Goal: Transaction & Acquisition: Subscribe to service/newsletter

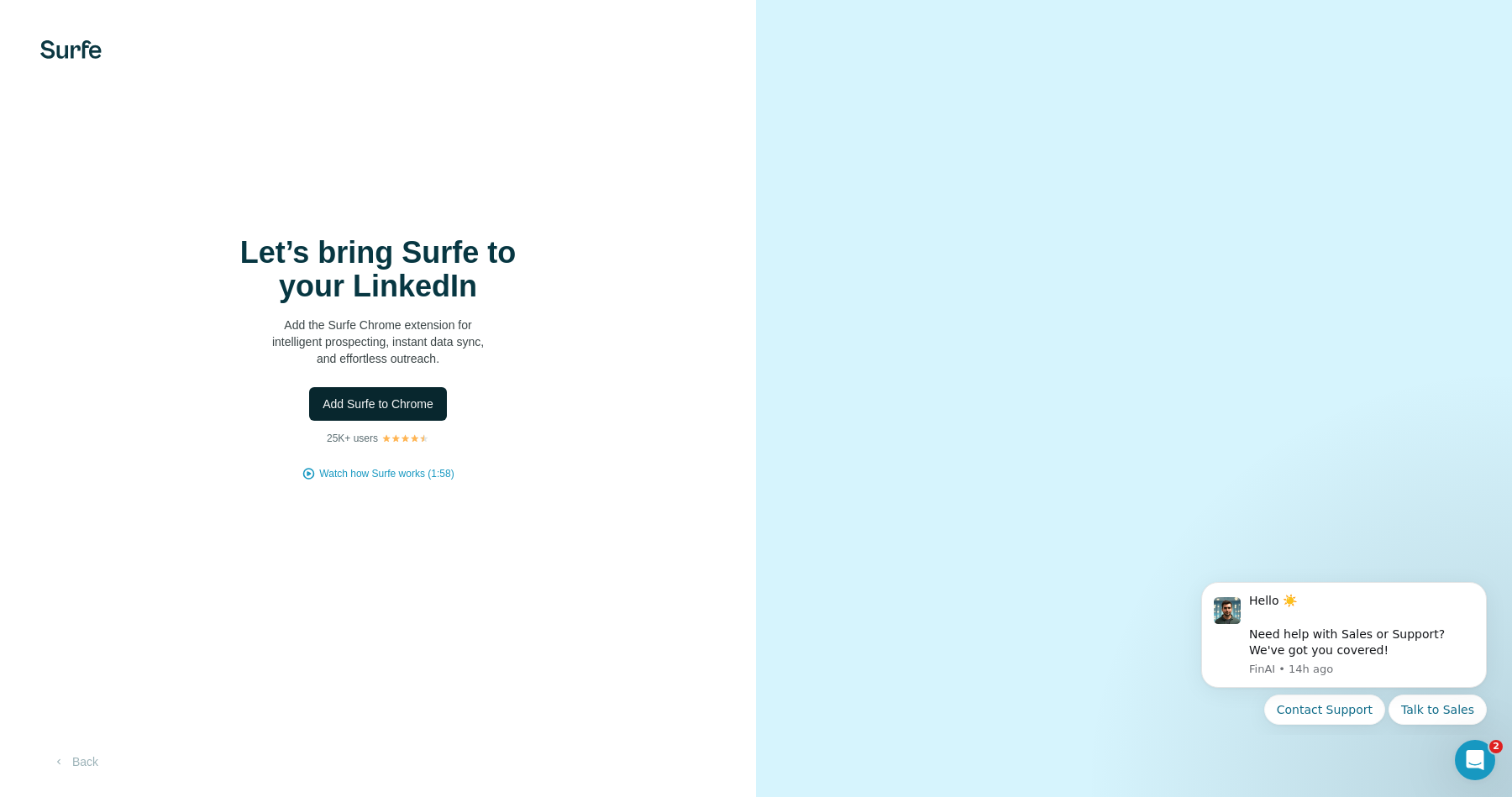
click at [394, 408] on span "Add Surfe to Chrome" at bounding box center [378, 404] width 111 height 17
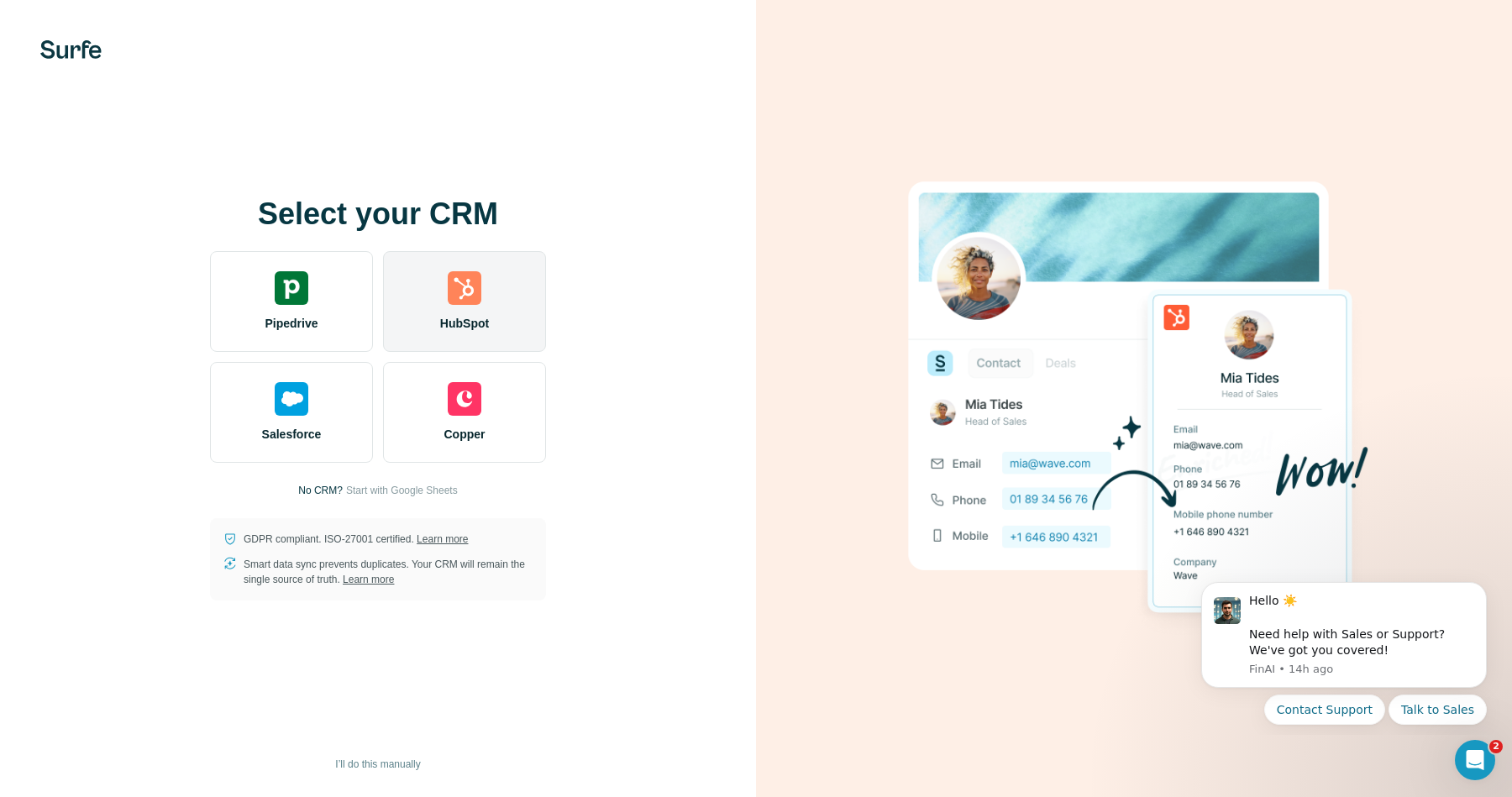
click at [502, 294] on div "HubSpot" at bounding box center [464, 301] width 163 height 101
click at [443, 309] on div "HubSpot" at bounding box center [464, 301] width 163 height 101
click at [459, 306] on div "HubSpot" at bounding box center [464, 301] width 163 height 101
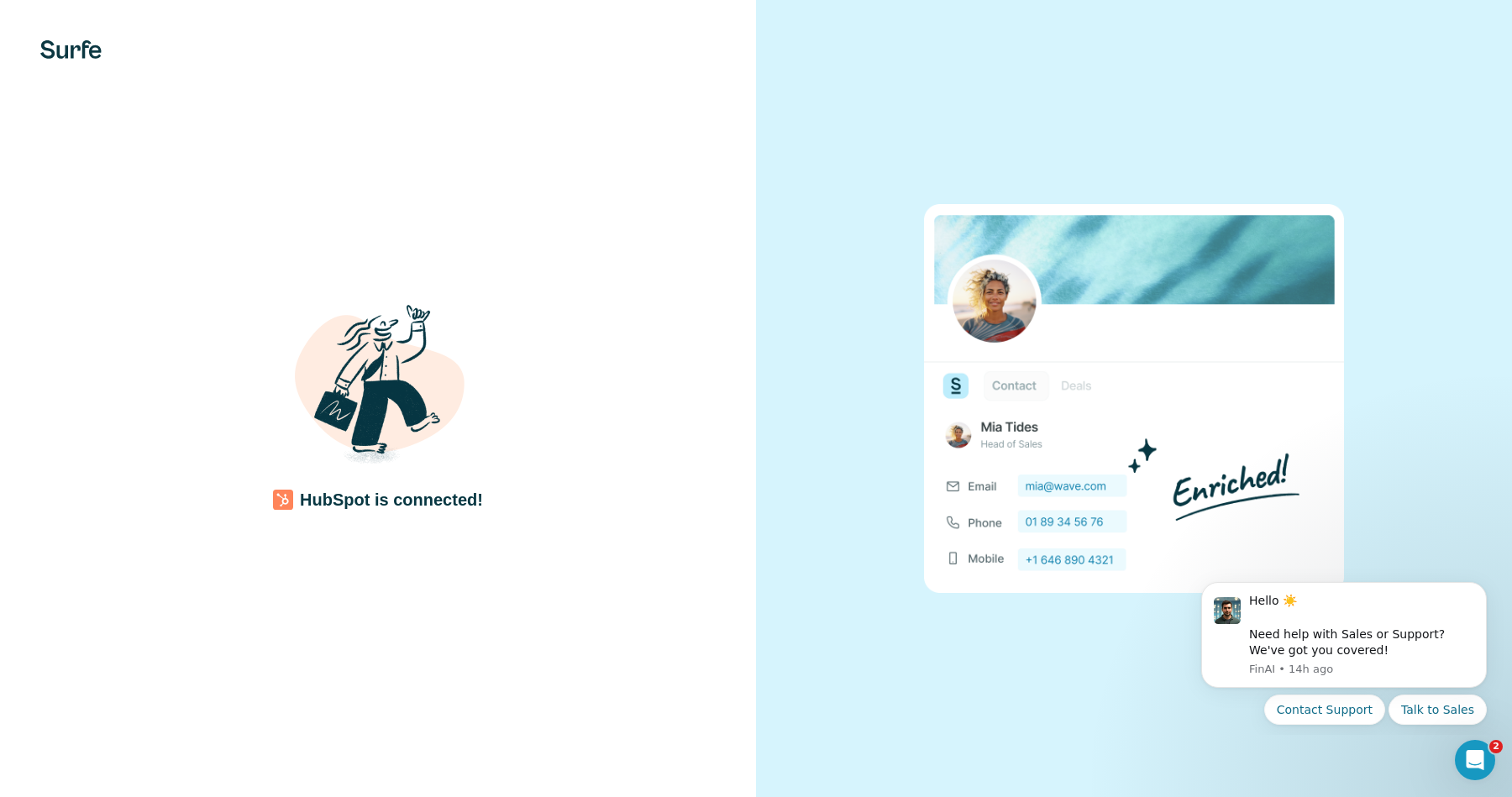
click at [720, 392] on div "HubSpot is connected!" at bounding box center [378, 398] width 689 height 225
